Goal: Information Seeking & Learning: Check status

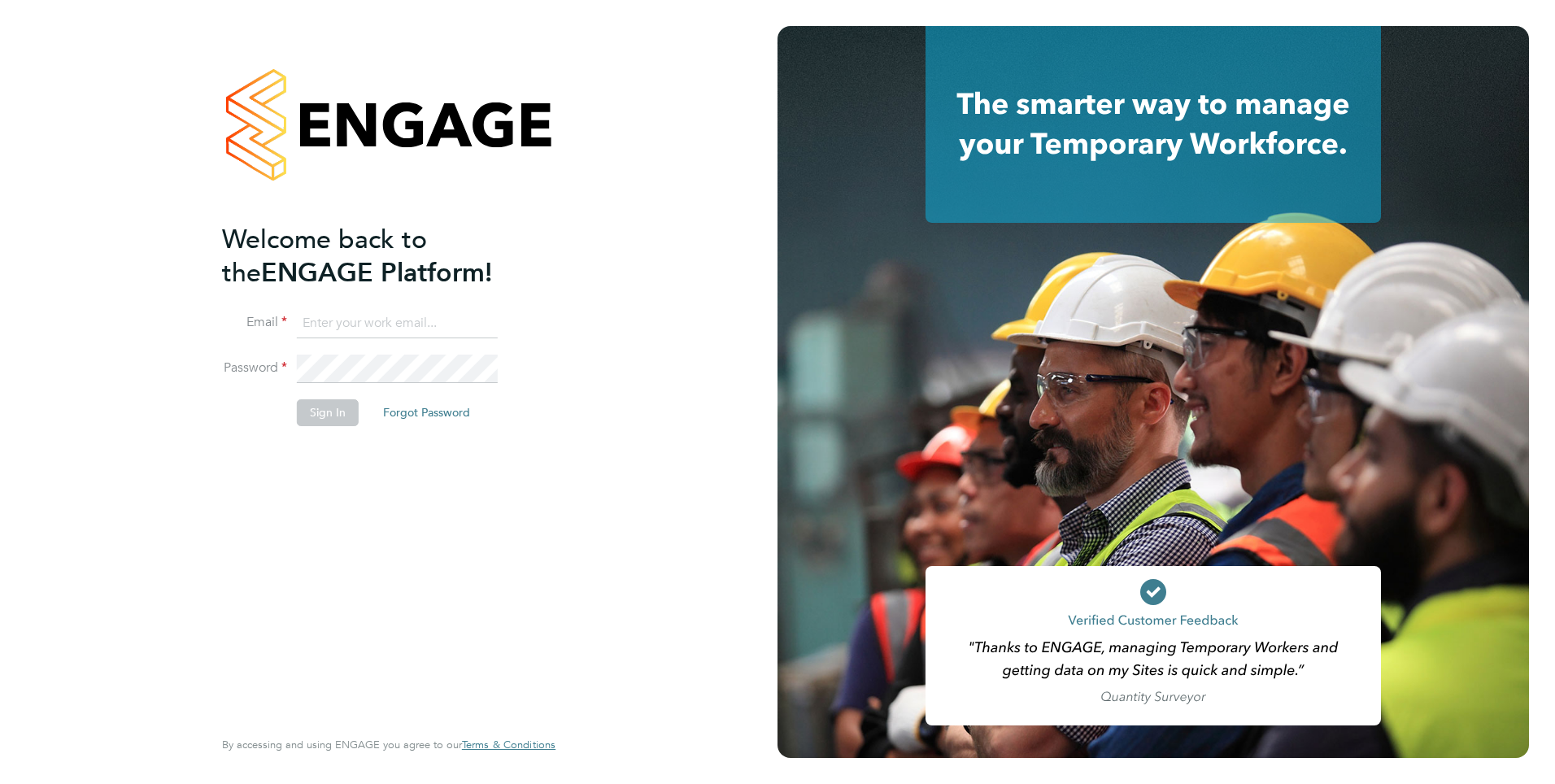
type input "[PERSON_NAME][EMAIL_ADDRESS][PERSON_NAME][DOMAIN_NAME]"
click at [321, 417] on button "Sign In" at bounding box center [328, 412] width 62 height 26
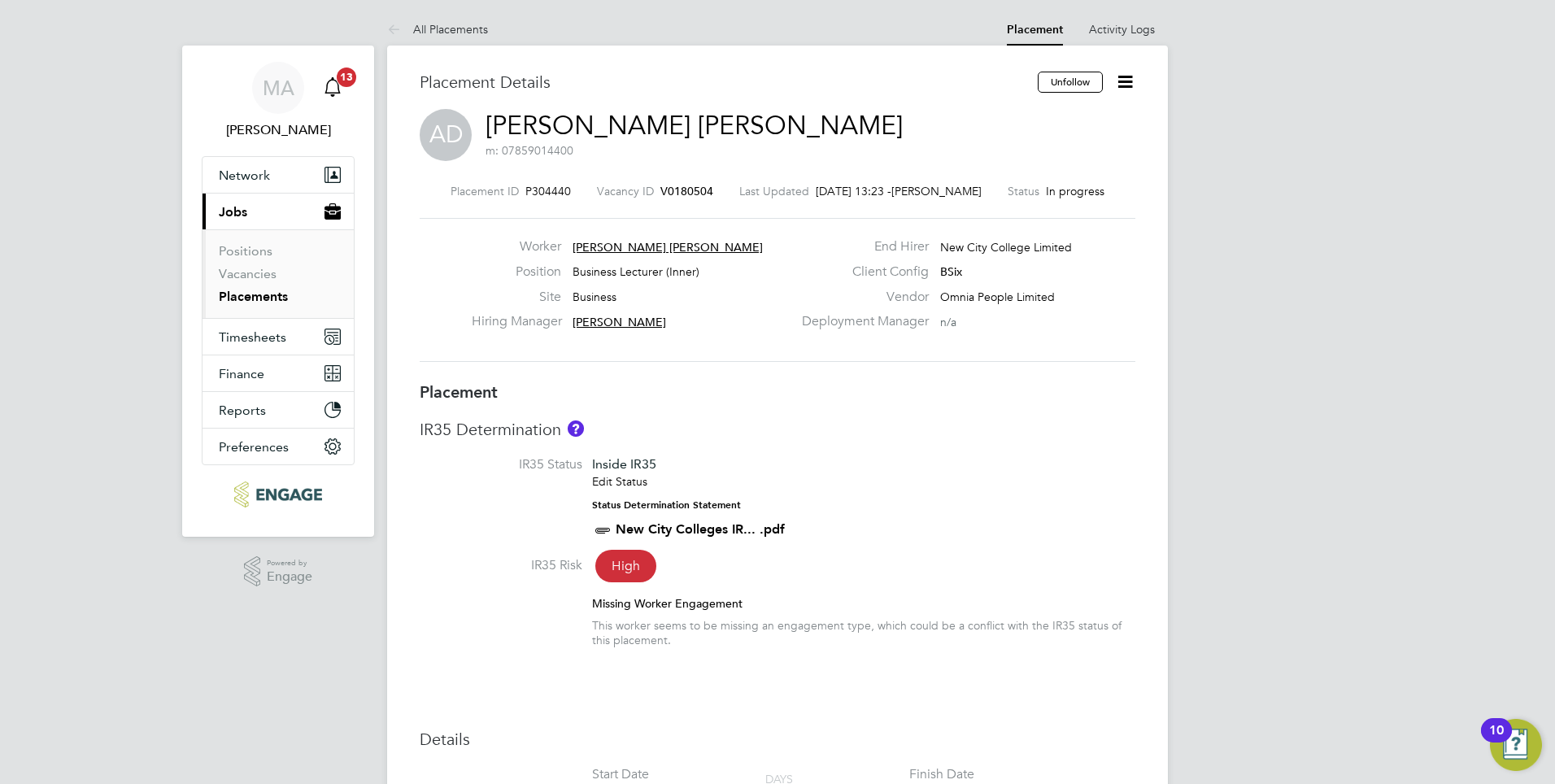
click at [335, 90] on icon "Main navigation" at bounding box center [332, 86] width 19 height 19
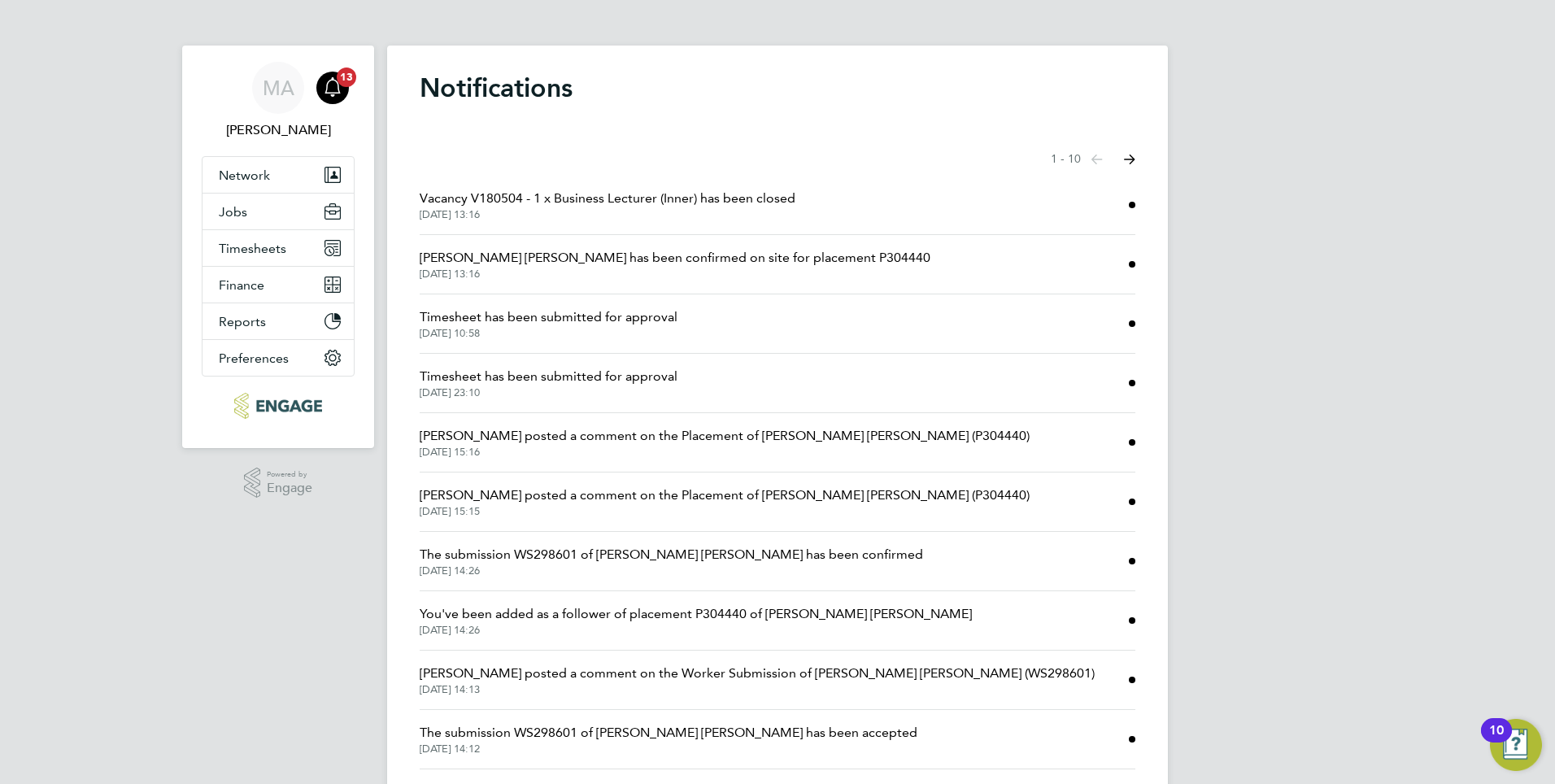
click at [479, 213] on span "24 Sep 2025, 13:16" at bounding box center [608, 214] width 376 height 13
